Goal: Task Accomplishment & Management: Manage account settings

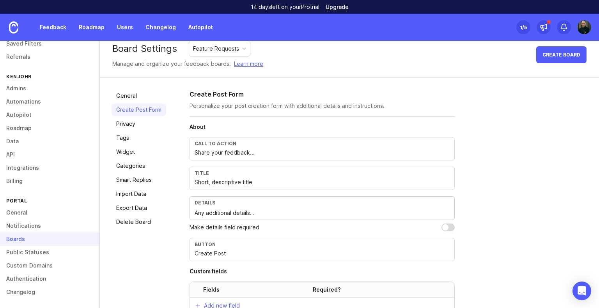
scroll to position [48, 0]
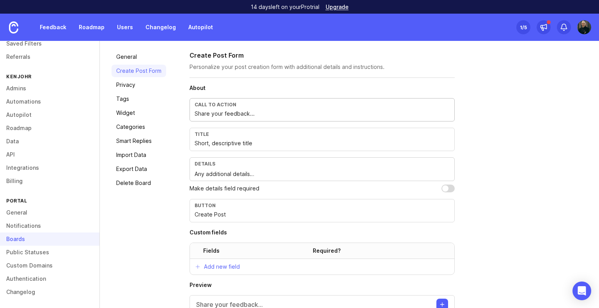
click at [235, 111] on input "Share your feedback..." at bounding box center [322, 114] width 255 height 9
click at [501, 106] on div "Create Post Form Personalize your post creation form with additional details an…" at bounding box center [389, 194] width 398 height 287
click at [216, 106] on div "Call to action" at bounding box center [322, 105] width 255 height 6
drag, startPoint x: 219, startPoint y: 99, endPoint x: 206, endPoint y: 107, distance: 15.0
click at [206, 107] on div "Call to action Share your feedback..." at bounding box center [322, 109] width 265 height 23
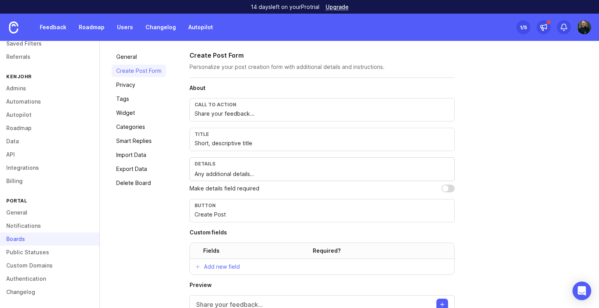
drag, startPoint x: 209, startPoint y: 100, endPoint x: 271, endPoint y: 109, distance: 63.0
click at [271, 109] on div "Call to action Share your feedback..." at bounding box center [322, 109] width 265 height 23
drag, startPoint x: 263, startPoint y: 113, endPoint x: 228, endPoint y: 115, distance: 35.1
click at [228, 115] on input "Share your feedback..." at bounding box center [322, 114] width 255 height 9
click at [235, 112] on input "Share your feedback..." at bounding box center [322, 114] width 255 height 9
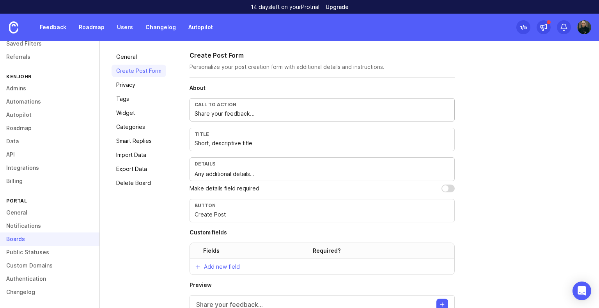
click at [306, 136] on div "Title" at bounding box center [322, 134] width 255 height 6
click at [258, 112] on input "Share your feedback..." at bounding box center [322, 114] width 255 height 9
drag, startPoint x: 260, startPoint y: 114, endPoint x: 178, endPoint y: 112, distance: 82.3
click at [178, 112] on div "General Create Post Form Privacy Tags Widget Categories Smart Replies Import Da…" at bounding box center [349, 194] width 499 height 310
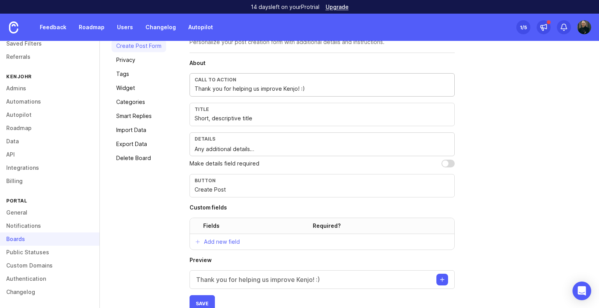
scroll to position [87, 0]
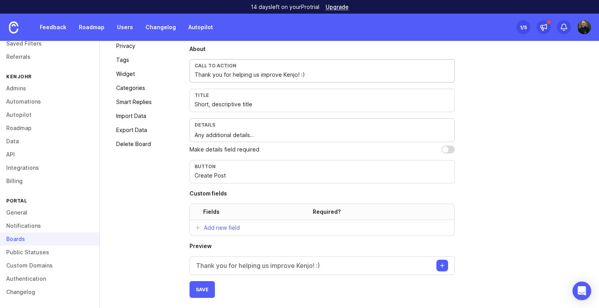
type input "Thank you for helping us improve Kenjo! :)"
drag, startPoint x: 200, startPoint y: 102, endPoint x: 144, endPoint y: 102, distance: 56.2
click at [144, 102] on div "General Create Post Form Privacy Tags Widget Categories Smart Replies Import Da…" at bounding box center [349, 155] width 499 height 310
click at [300, 108] on div "Title Short, descriptive title" at bounding box center [322, 100] width 265 height 23
click at [293, 96] on div "Title" at bounding box center [322, 95] width 255 height 6
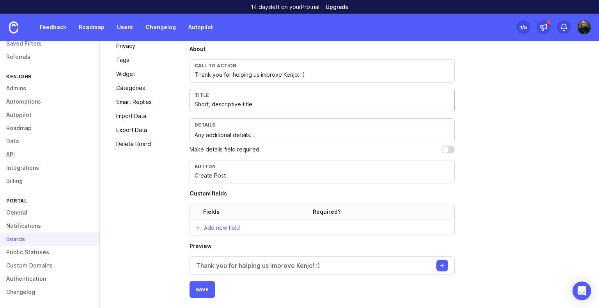
click at [282, 105] on input "Short, descriptive title" at bounding box center [322, 104] width 255 height 9
drag, startPoint x: 267, startPoint y: 104, endPoint x: 126, endPoint y: 101, distance: 140.4
click at [126, 101] on div "General Create Post Form Privacy Tags Widget Categories Smart Replies Import Da…" at bounding box center [349, 155] width 499 height 310
click at [262, 109] on div "Title Short, descriptive title" at bounding box center [322, 100] width 265 height 23
click at [266, 105] on input "Short, descriptive title" at bounding box center [322, 104] width 255 height 9
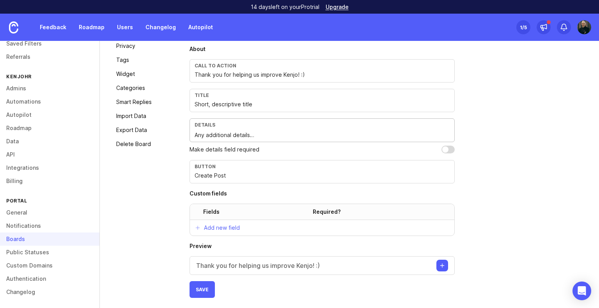
drag, startPoint x: 255, startPoint y: 137, endPoint x: 261, endPoint y: 134, distance: 7.0
drag, startPoint x: 264, startPoint y: 134, endPoint x: 125, endPoint y: 128, distance: 138.9
click at [125, 128] on div "General Create Post Form Privacy Tags Widget Categories Smart Replies Import Da…" at bounding box center [349, 155] width 499 height 310
type textarea "For DSPs: Add DSP Code and (if necessary) affected payroll providers"
click at [442, 146] on input "checkbox" at bounding box center [447, 150] width 13 height 8
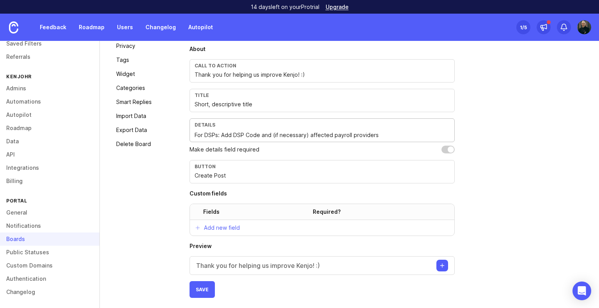
checkbox input "true"
click at [256, 179] on input "Create Post" at bounding box center [322, 176] width 255 height 9
drag, startPoint x: 240, startPoint y: 177, endPoint x: 131, endPoint y: 179, distance: 109.6
click at [131, 179] on div "General Create Post Form Privacy Tags Widget Categories Smart Replies Import Da…" at bounding box center [349, 155] width 499 height 310
type input "Submit Request"
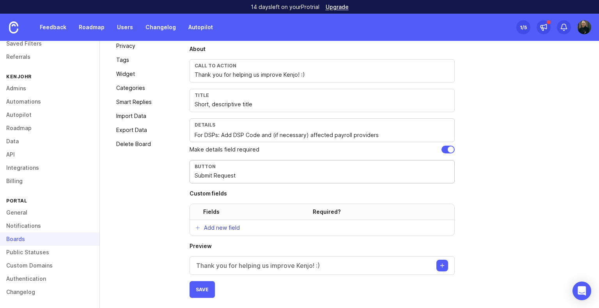
click at [217, 225] on p "Add new field" at bounding box center [222, 228] width 36 height 8
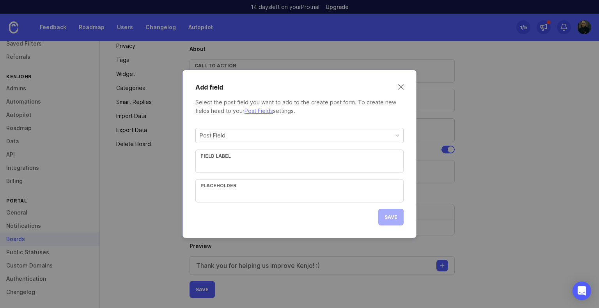
click at [266, 141] on div "Post Field" at bounding box center [299, 135] width 207 height 15
click at [252, 121] on div "Add field Select the post field you want to add to the create post form. To cre…" at bounding box center [299, 154] width 234 height 169
click at [242, 140] on div "Post Field" at bounding box center [299, 135] width 207 height 15
click at [299, 164] on input "text" at bounding box center [299, 165] width 198 height 9
click at [270, 195] on input "text" at bounding box center [299, 195] width 198 height 9
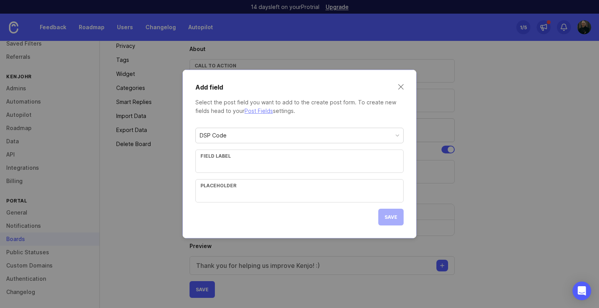
click at [332, 185] on div "Placeholder" at bounding box center [299, 186] width 198 height 6
click at [299, 119] on div "Add field Select the post field you want to add to the create post form. To cre…" at bounding box center [299, 154] width 234 height 169
click at [388, 221] on div "Save" at bounding box center [390, 217] width 25 height 17
click at [388, 213] on div "Save" at bounding box center [390, 217] width 25 height 17
click at [253, 158] on div "Field label" at bounding box center [299, 156] width 198 height 6
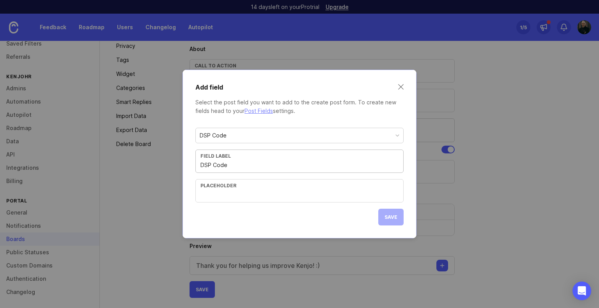
type input "DSP Code"
click at [279, 177] on div "DSP Code Field label DSP Code Placeholder" at bounding box center [299, 165] width 208 height 75
drag, startPoint x: 252, startPoint y: 188, endPoint x: 241, endPoint y: 188, distance: 10.9
click at [248, 188] on div "Placeholder" at bounding box center [299, 186] width 198 height 6
click at [230, 188] on div "Placeholder" at bounding box center [299, 186] width 198 height 6
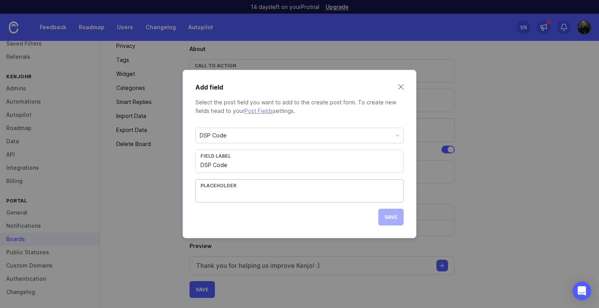
click at [231, 191] on input "text" at bounding box center [299, 195] width 198 height 9
click at [391, 219] on span "Save" at bounding box center [390, 217] width 13 height 6
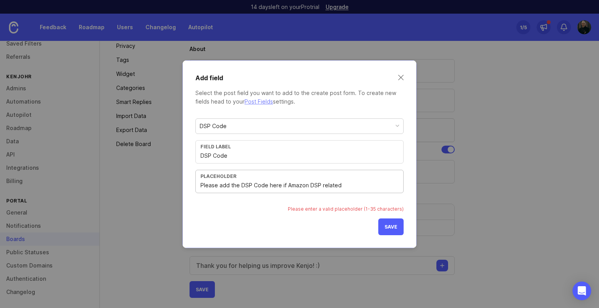
click at [354, 182] on input "Please add the DSP Code here if Amazon DSP related" at bounding box center [299, 185] width 198 height 9
drag, startPoint x: 321, startPoint y: 184, endPoint x: 280, endPoint y: 179, distance: 41.0
click at [280, 179] on div "Placeholder Please add the DSP Code here if Amazon DSP related" at bounding box center [299, 181] width 208 height 23
type input "Please add the DSP Code here"
click at [391, 233] on button "Save" at bounding box center [390, 227] width 25 height 17
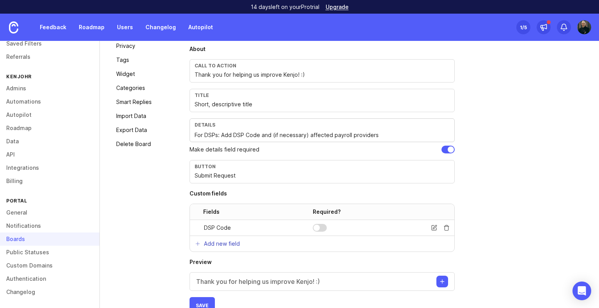
click at [237, 244] on p "Add new field" at bounding box center [222, 244] width 36 height 8
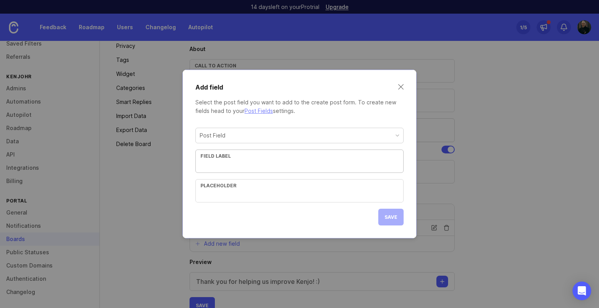
click at [270, 135] on div "Post Field" at bounding box center [299, 135] width 207 height 15
click at [271, 193] on input "text" at bounding box center [299, 195] width 198 height 9
click at [248, 172] on div "Field label" at bounding box center [299, 161] width 208 height 23
click at [252, 170] on div "Field label" at bounding box center [299, 161] width 208 height 23
type input "Requesting Customer"
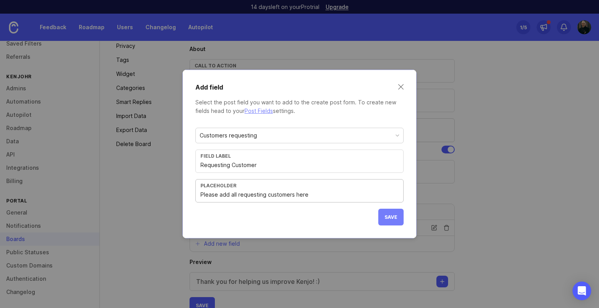
click at [385, 216] on span "Save" at bounding box center [390, 217] width 13 height 6
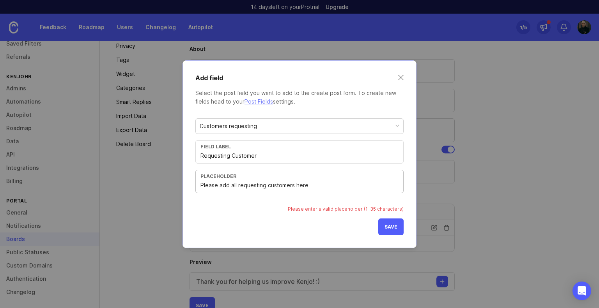
click at [235, 185] on input "Please add all requesting customers here" at bounding box center [299, 185] width 198 height 9
click at [284, 184] on input "Please add requesting customers here" at bounding box center [299, 185] width 198 height 9
click at [385, 227] on span "Save" at bounding box center [390, 227] width 13 height 6
click at [337, 190] on div "Placeholder Please add requesting customer(s) here" at bounding box center [299, 181] width 208 height 23
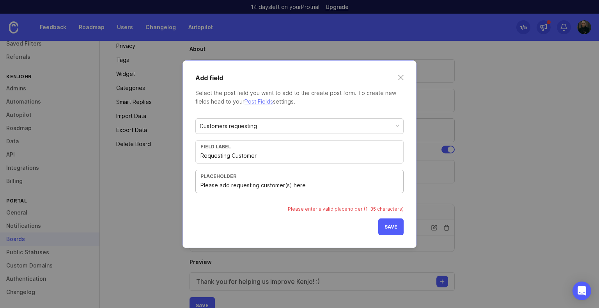
drag, startPoint x: 308, startPoint y: 183, endPoint x: 293, endPoint y: 184, distance: 14.9
click at [293, 184] on input "Please add requesting customer(s) here" at bounding box center [299, 185] width 198 height 9
type input "Please add requesting customer(s)"
click at [395, 227] on span "Save" at bounding box center [390, 227] width 13 height 6
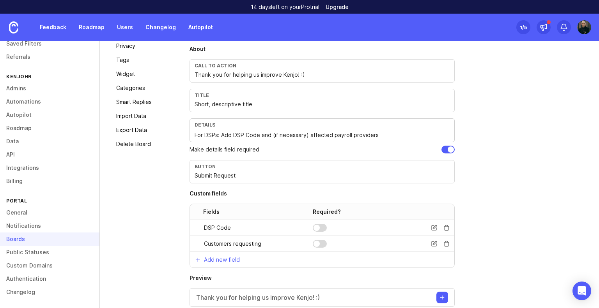
click at [525, 209] on div "Create Post Form Personalize your post creation form with additional details an…" at bounding box center [389, 171] width 398 height 319
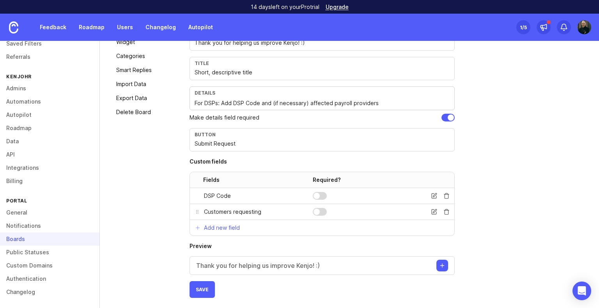
click at [316, 211] on div at bounding box center [317, 212] width 6 height 6
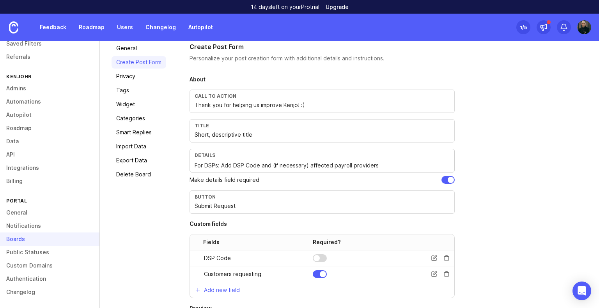
scroll to position [80, 0]
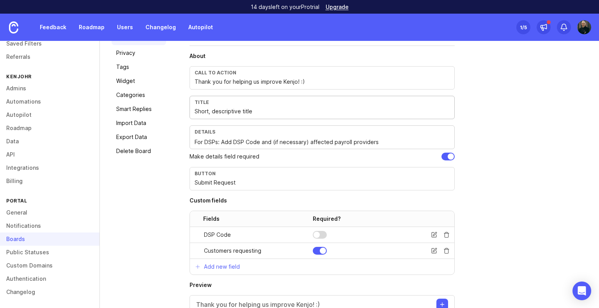
click at [298, 112] on input "Short, descriptive title" at bounding box center [322, 111] width 255 height 9
drag, startPoint x: 275, startPoint y: 110, endPoint x: 192, endPoint y: 118, distance: 83.8
click at [192, 118] on div "Title Short, descriptive title" at bounding box center [322, 107] width 265 height 23
click at [260, 112] on input "Short, descriptive title" at bounding box center [322, 111] width 255 height 9
click at [193, 111] on div "Title Short, descriptive title" at bounding box center [322, 107] width 265 height 23
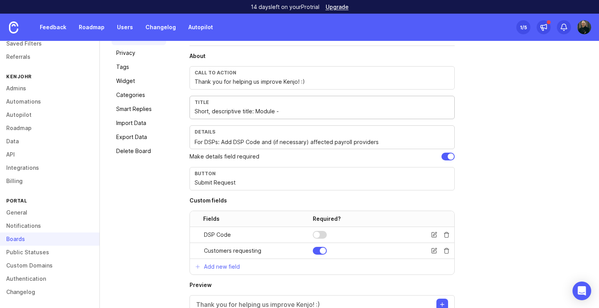
drag, startPoint x: 253, startPoint y: 111, endPoint x: 108, endPoint y: 108, distance: 144.7
click at [108, 108] on div "General Create Post Form Privacy Tags Widget Categories Smart Replies Import Da…" at bounding box center [349, 178] width 499 height 342
click at [262, 114] on input "Format: Module -" at bounding box center [322, 111] width 255 height 9
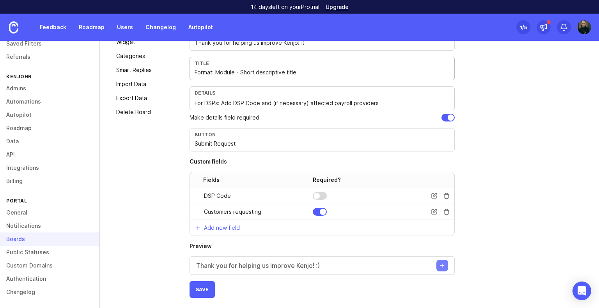
type input "Format: Module - Short descriptive title"
click at [444, 264] on button "Create post" at bounding box center [442, 266] width 12 height 12
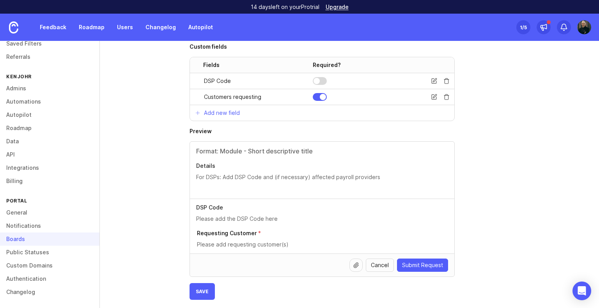
scroll to position [236, 0]
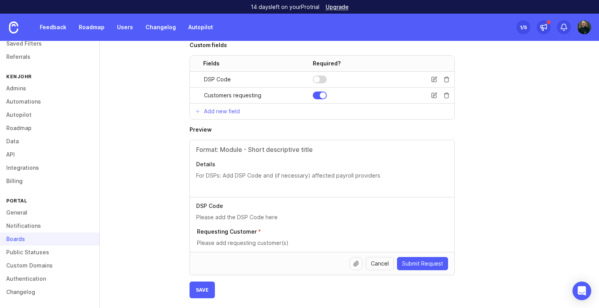
click at [338, 179] on div at bounding box center [322, 179] width 252 height 15
click at [367, 173] on textarea "Details" at bounding box center [322, 176] width 252 height 9
click at [386, 175] on textarea "Details" at bounding box center [322, 176] width 252 height 9
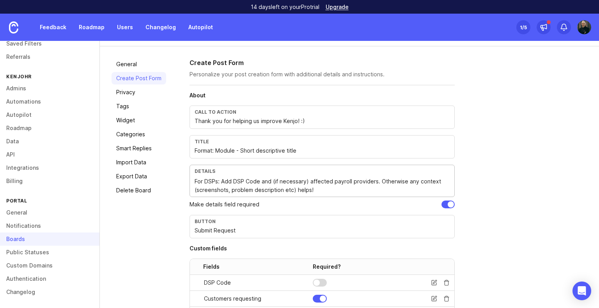
click at [310, 189] on textarea "For DSPs: Add DSP Code and (if necessary) affected payroll providers. Otherwise…" at bounding box center [322, 185] width 255 height 17
drag, startPoint x: 308, startPoint y: 183, endPoint x: 261, endPoint y: 180, distance: 46.9
click at [261, 180] on textarea "For DSPs: Add DSP Code and (if necessary) affected payroll providers. Otherwise…" at bounding box center [322, 185] width 255 height 17
click at [260, 179] on textarea "For DSPs: Add DSP Code and (if necessary) affected payroll providers. Otherwise…" at bounding box center [322, 185] width 255 height 17
drag, startPoint x: 274, startPoint y: 181, endPoint x: 235, endPoint y: 180, distance: 38.6
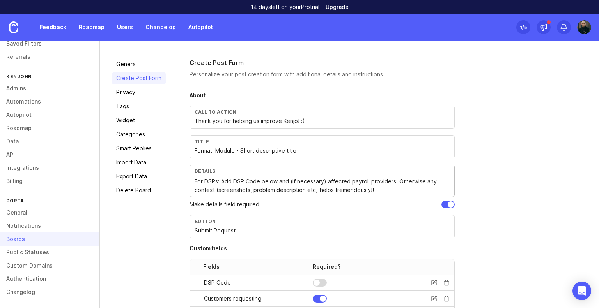
click at [235, 180] on textarea "For DSPs: Add DSP Code below and (if necessary) affected payroll providers. Oth…" at bounding box center [322, 185] width 255 height 17
click at [275, 180] on textarea "For DSPs: Add DSP Code below and (if necessary) affected payroll providers. Oth…" at bounding box center [322, 185] width 255 height 17
click at [371, 191] on textarea "For DSPs: Add DSP Code below and (if necessary) affected payroll providers. Oth…" at bounding box center [322, 185] width 255 height 17
click at [271, 181] on textarea "For DSPs: Add DSP Code below and (if necessary) affected payroll providers. Oth…" at bounding box center [322, 185] width 255 height 17
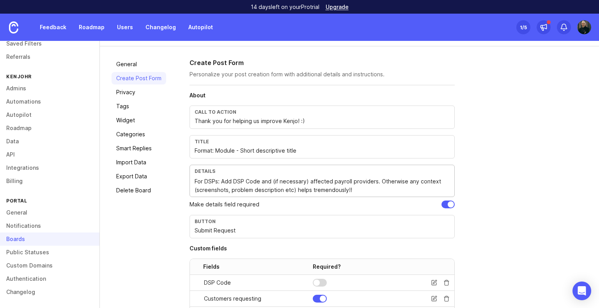
click at [352, 188] on textarea "For DSPs: Add DSP Code and (if necessary) affected payroll providers. Otherwise…" at bounding box center [322, 185] width 255 height 17
drag, startPoint x: 414, startPoint y: 181, endPoint x: 123, endPoint y: 156, distance: 291.9
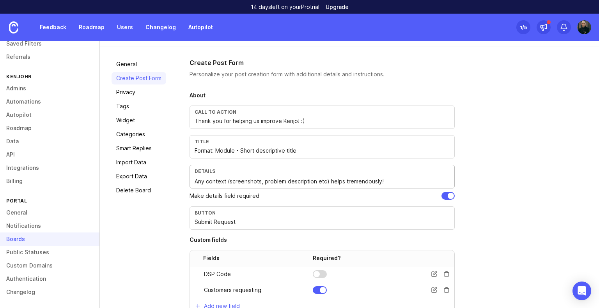
click at [411, 178] on textarea "Any context (screenshots, problem description etc) helps tremendously!" at bounding box center [322, 181] width 255 height 9
click at [314, 179] on textarea "Any context (screenshots, problem description etc) helps tremendously!" at bounding box center [322, 181] width 255 height 9
type textarea "Any context (screenshots, problem description, payroll providers etc) helps tre…"
click at [485, 159] on div "Create Post Form Personalize your post creation form with additional details an…" at bounding box center [389, 276] width 398 height 436
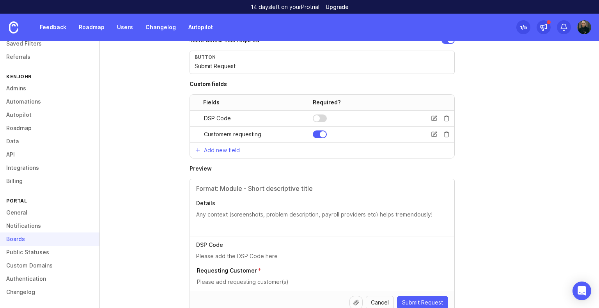
scroll to position [236, 0]
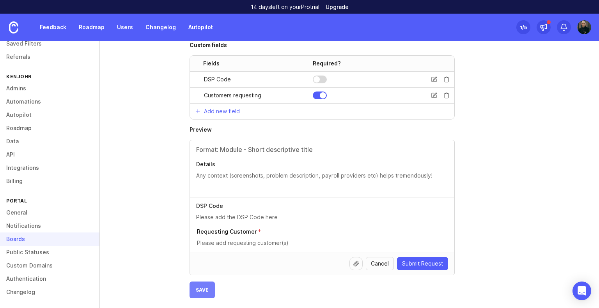
click at [198, 287] on span "Save" at bounding box center [202, 290] width 13 height 6
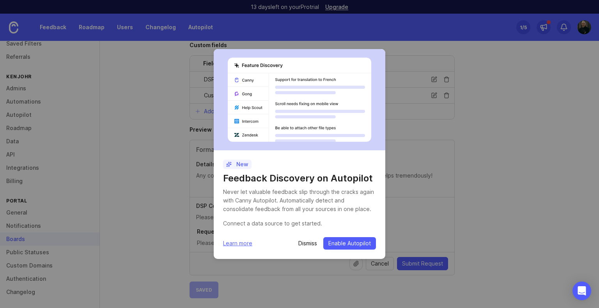
click at [301, 244] on p "Dismiss" at bounding box center [307, 244] width 19 height 8
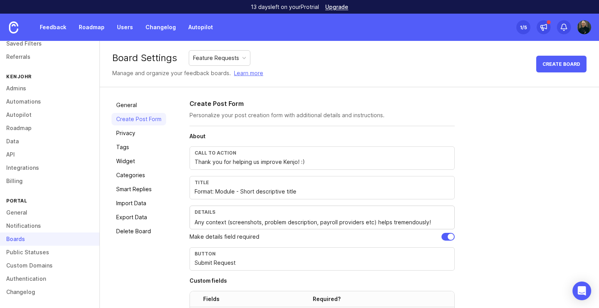
scroll to position [0, 0]
click at [136, 110] on link "General" at bounding box center [139, 105] width 55 height 12
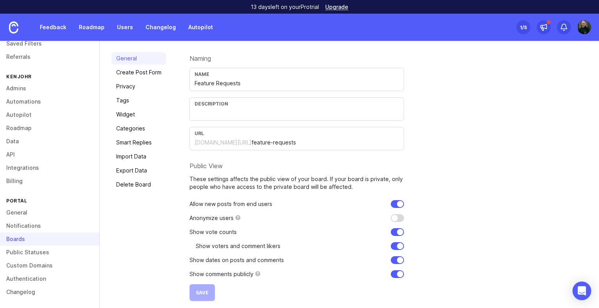
scroll to position [51, 0]
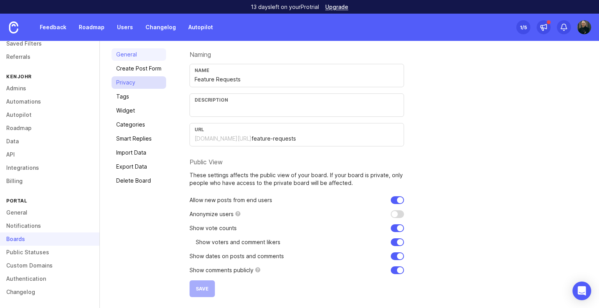
click at [124, 82] on link "Privacy" at bounding box center [139, 82] width 55 height 12
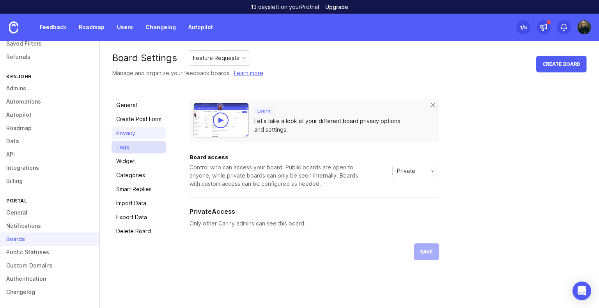
click at [136, 143] on link "Tags" at bounding box center [139, 147] width 55 height 12
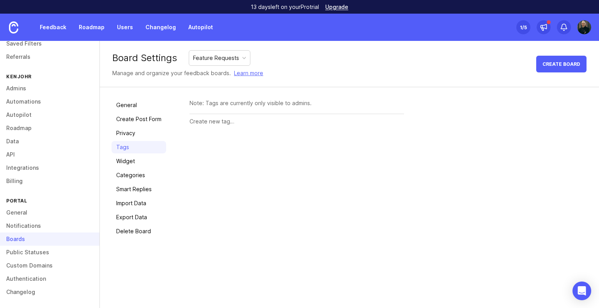
click at [240, 106] on div "Note: Tags are currently only visible to admins." at bounding box center [297, 103] width 214 height 9
click at [220, 124] on input "text" at bounding box center [297, 121] width 214 height 9
click at [142, 163] on link "Widget" at bounding box center [139, 161] width 55 height 12
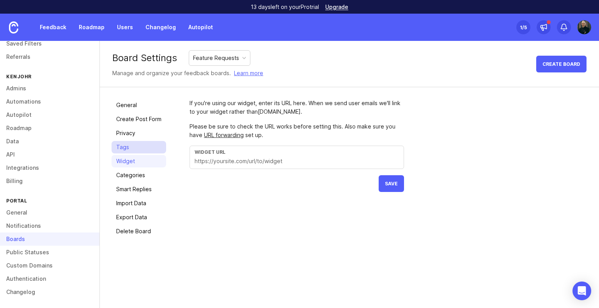
click at [145, 150] on link "Tags" at bounding box center [139, 147] width 55 height 12
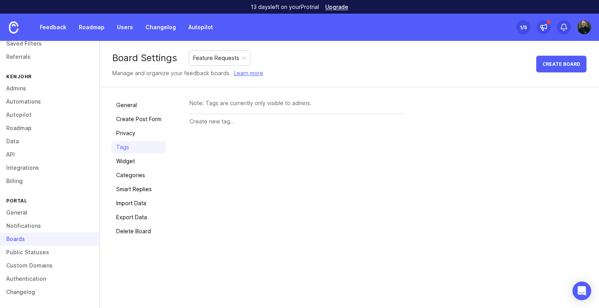
click at [227, 105] on div "Note: Tags are currently only visible to admins." at bounding box center [297, 103] width 214 height 9
click at [218, 121] on input "text" at bounding box center [297, 121] width 214 height 9
click at [146, 161] on link "Widget" at bounding box center [139, 161] width 55 height 12
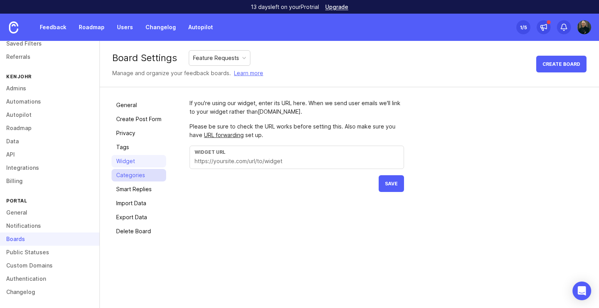
click at [139, 172] on link "Categories" at bounding box center [139, 175] width 55 height 12
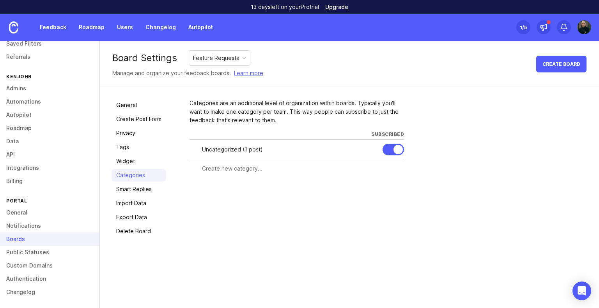
click at [254, 170] on input "text" at bounding box center [300, 169] width 197 height 9
click at [240, 170] on input "text" at bounding box center [300, 169] width 197 height 9
type input "CX Requests"
click at [394, 189] on button "Create" at bounding box center [389, 183] width 30 height 14
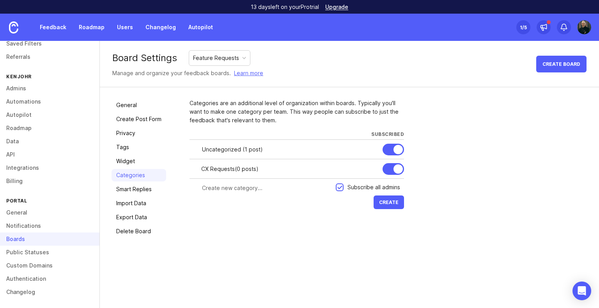
click at [247, 187] on input "text" at bounding box center [266, 188] width 129 height 9
type input "Sales Requests"
click at [384, 205] on span "Create" at bounding box center [388, 203] width 19 height 6
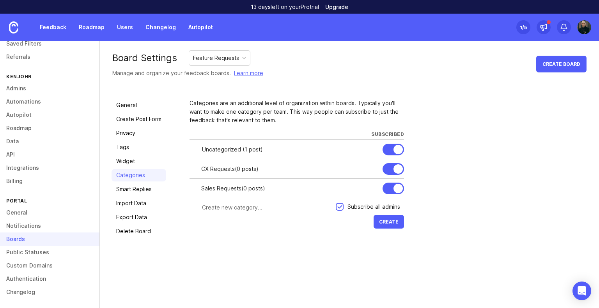
click at [223, 201] on div at bounding box center [263, 207] width 146 height 15
type input "O"
type input "PM Requests"
click at [393, 223] on span "Create" at bounding box center [388, 222] width 19 height 6
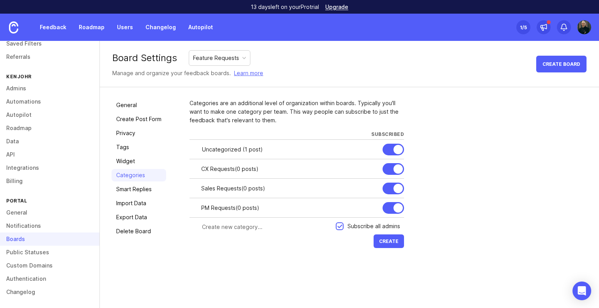
click at [226, 230] on input "text" at bounding box center [266, 227] width 129 height 9
type input "j"
drag, startPoint x: 229, startPoint y: 228, endPoint x: 172, endPoint y: 223, distance: 57.2
click at [172, 223] on div "General Create Post Form Privacy Tags Widget Categories Smart Replies Import Da…" at bounding box center [349, 174] width 499 height 175
type input "Strategic Requests"
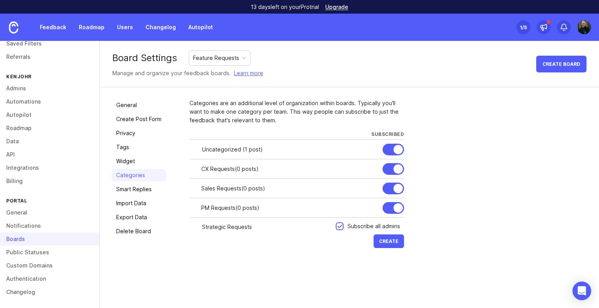
click at [406, 248] on div "Categories are an additional level of organization within boards. Typically you…" at bounding box center [389, 174] width 398 height 151
click at [401, 243] on button "Create" at bounding box center [389, 242] width 30 height 14
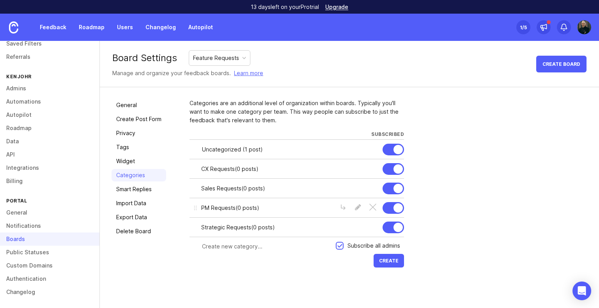
click at [212, 207] on div "PM Requests ( 0 posts )" at bounding box center [266, 208] width 131 height 9
click at [356, 206] on div at bounding box center [357, 208] width 7 height 9
click at [211, 207] on input "PM Requests" at bounding box center [261, 208] width 121 height 9
type input "PM /Tech Requests"
click at [396, 264] on button "Create" at bounding box center [389, 261] width 30 height 14
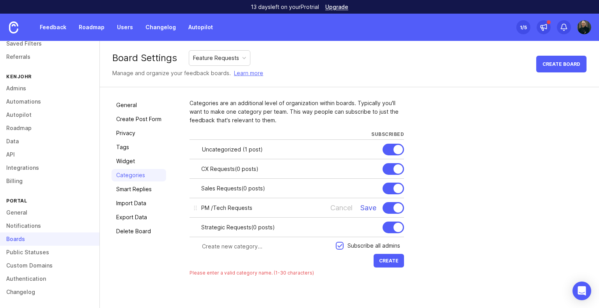
click at [363, 208] on div "Save" at bounding box center [368, 208] width 16 height 9
click at [135, 188] on link "Smart Replies" at bounding box center [139, 189] width 55 height 12
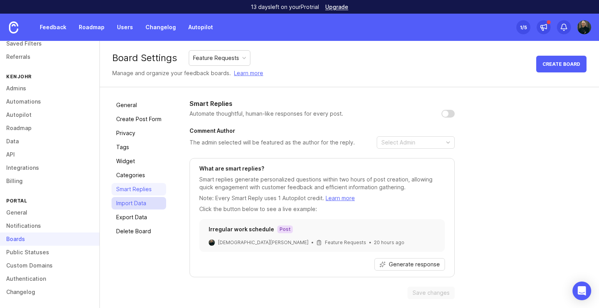
click at [133, 203] on link "Import Data" at bounding box center [139, 203] width 55 height 12
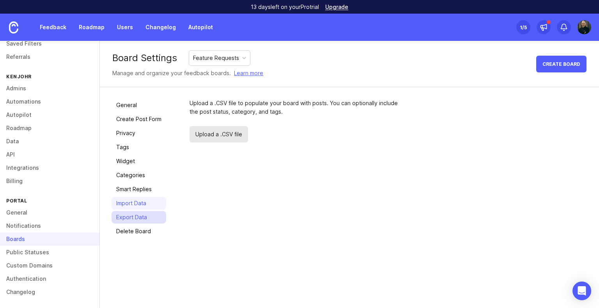
click at [137, 216] on link "Export Data" at bounding box center [139, 217] width 55 height 12
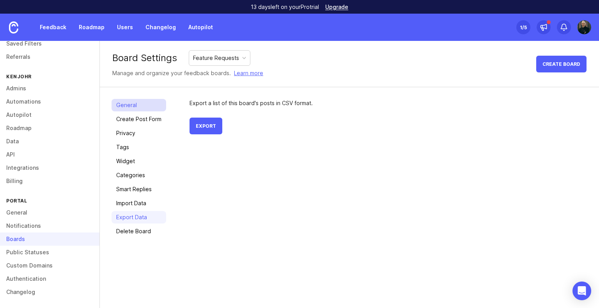
click at [131, 106] on link "General" at bounding box center [139, 105] width 55 height 12
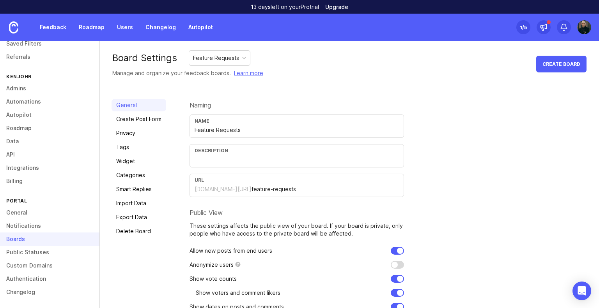
click at [317, 156] on input "text" at bounding box center [297, 160] width 204 height 9
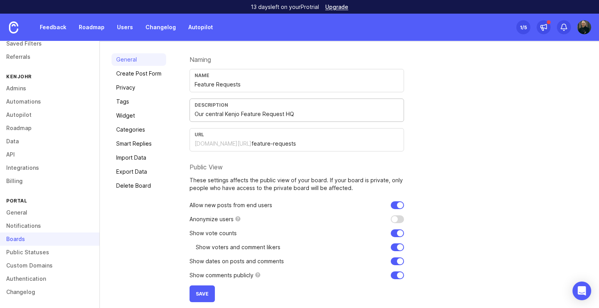
scroll to position [51, 0]
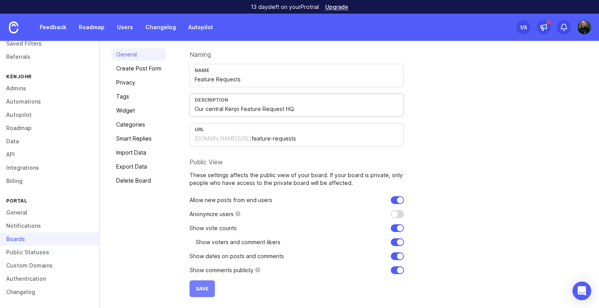
type input "Our central Kenjo Feature Request HQ"
click at [197, 289] on span "Save" at bounding box center [202, 289] width 13 height 6
click at [19, 170] on link "Integrations" at bounding box center [49, 167] width 99 height 13
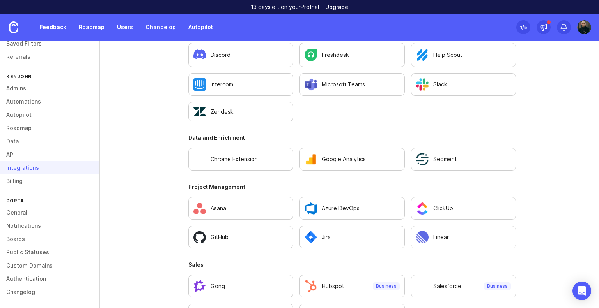
scroll to position [535, 0]
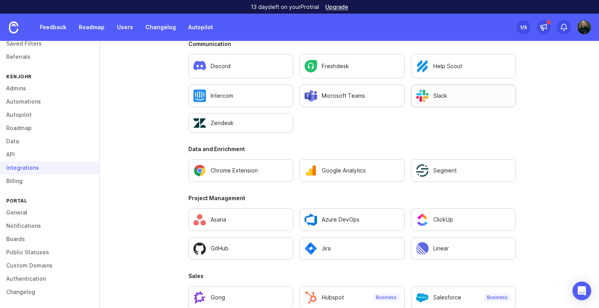
scroll to position [3, 0]
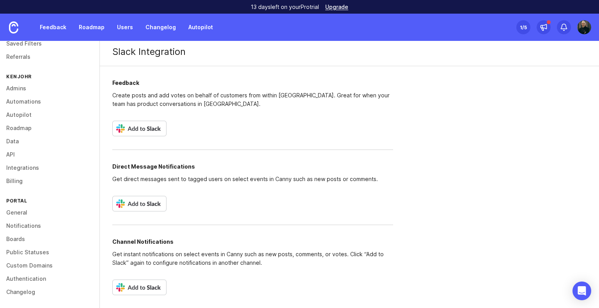
click at [149, 128] on img at bounding box center [139, 129] width 54 height 16
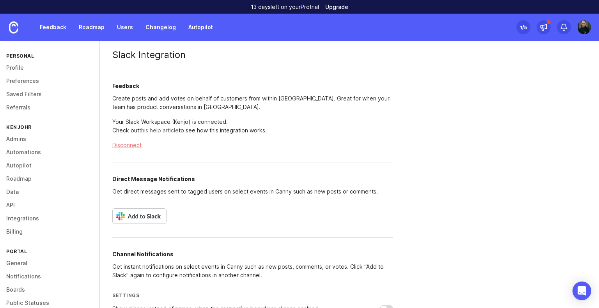
click at [175, 132] on link "this help article" at bounding box center [158, 130] width 39 height 7
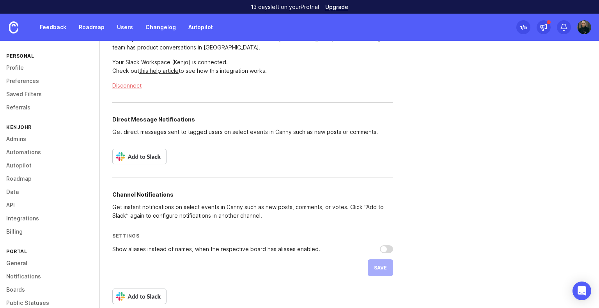
scroll to position [69, 0]
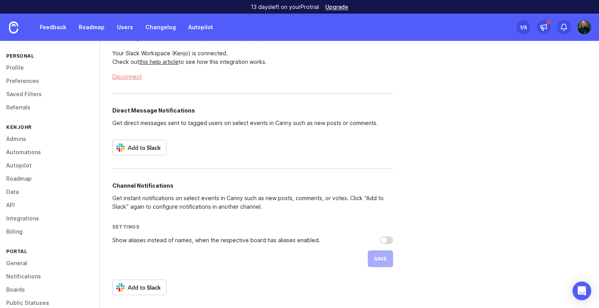
click at [10, 11] on div "13 days left on your Pro trial Upgrade" at bounding box center [299, 7] width 599 height 14
click at [153, 288] on img at bounding box center [139, 288] width 54 height 16
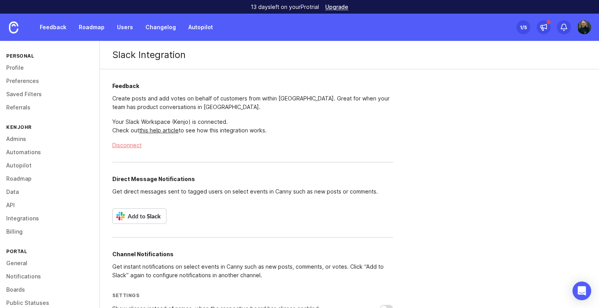
click at [340, 126] on p "Your Slack Workspace ( Kenjo ) is connected. Check out this help article to see…" at bounding box center [252, 126] width 281 height 17
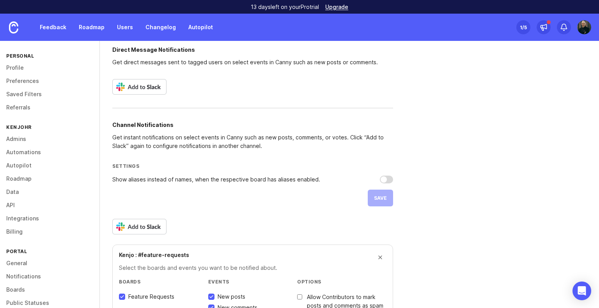
scroll to position [207, 0]
